Goal: Task Accomplishment & Management: Use online tool/utility

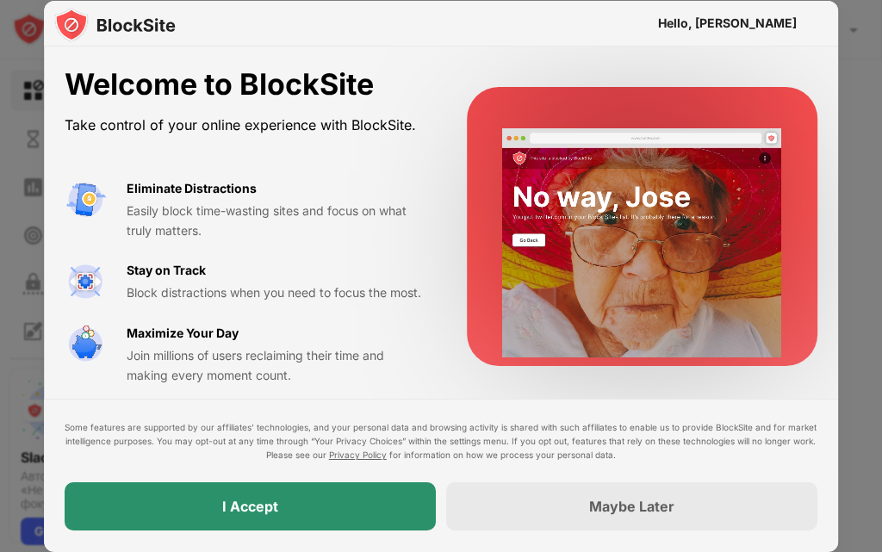
click at [232, 506] on div "I Accept" at bounding box center [250, 506] width 56 height 17
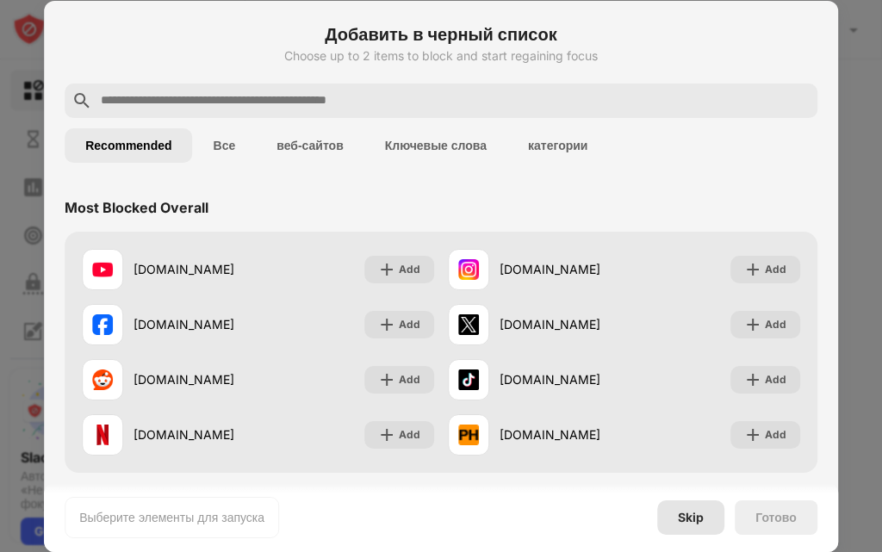
click at [690, 515] on div "Skip" at bounding box center [690, 517] width 26 height 14
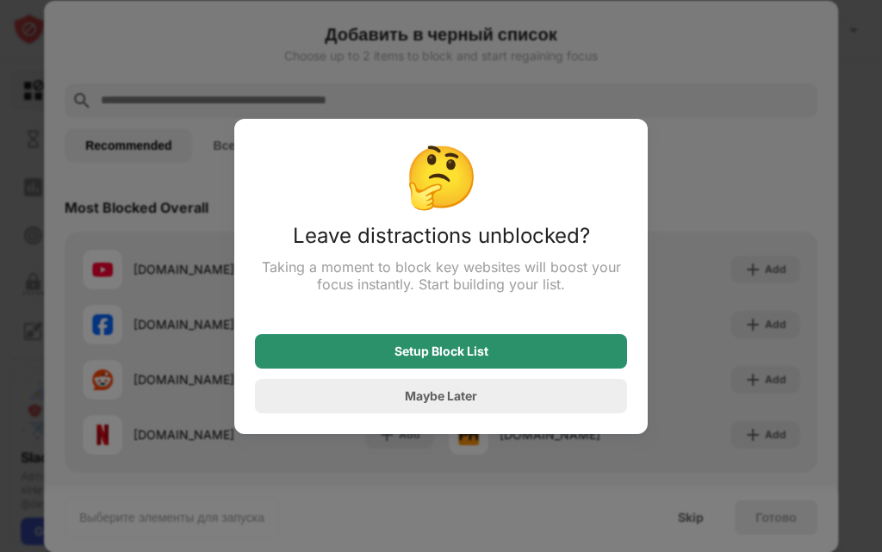
click at [439, 363] on div "Setup Block List" at bounding box center [441, 351] width 372 height 34
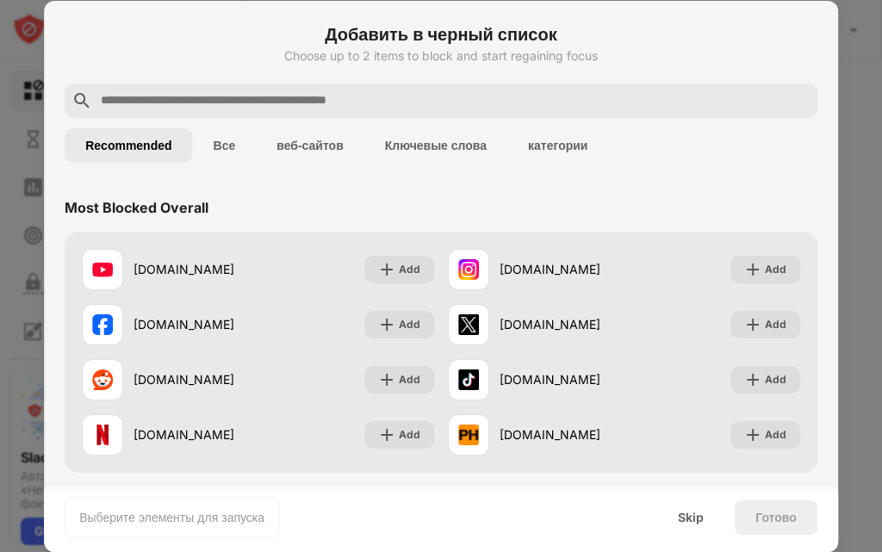
click at [776, 527] on div "Готово" at bounding box center [775, 517] width 83 height 34
click at [686, 526] on div "Skip" at bounding box center [690, 517] width 67 height 34
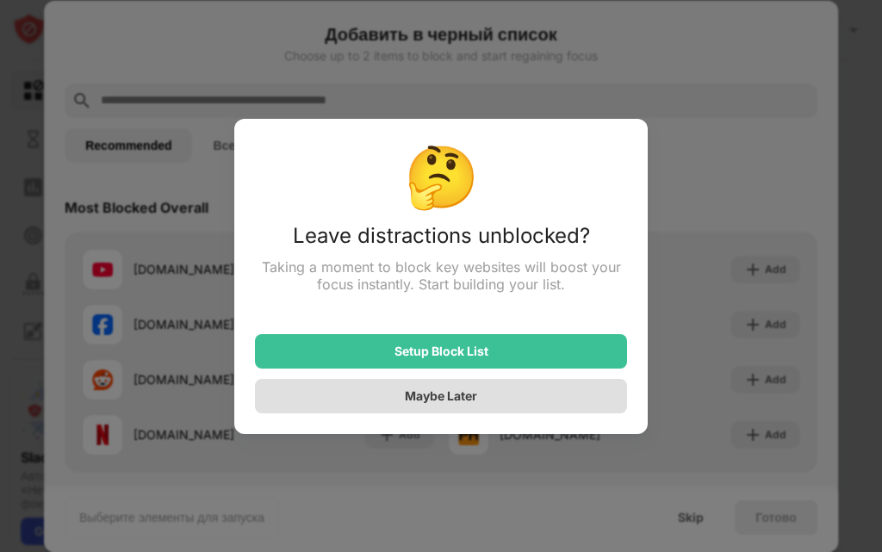
click at [427, 403] on div "Maybe Later" at bounding box center [441, 395] width 72 height 15
